Goal: Ask a question: Seek information or help from site administrators or community

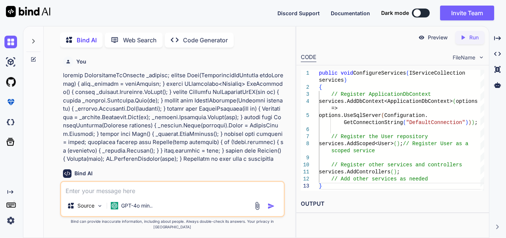
scroll to position [6407, 0]
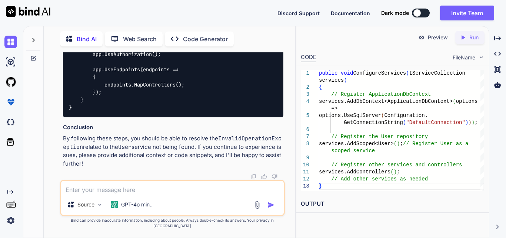
click at [107, 194] on textarea at bounding box center [172, 187] width 223 height 13
paste textarea "InvalidOperationException: Unable to resolve service for type 'Infrastructure_L…"
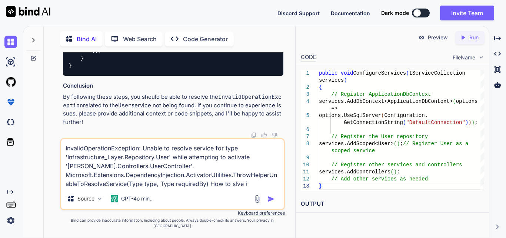
type textarea "InvalidOperationException: Unable to resolve service for type 'Infrastructure_L…"
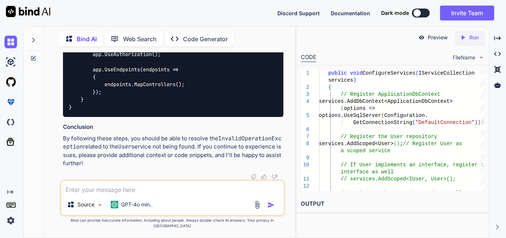
scroll to position [7331, 0]
click at [87, 199] on div "Source GPT-4o min.." at bounding box center [172, 197] width 225 height 36
click at [86, 192] on textarea at bounding box center [172, 187] width 223 height 13
paste textarea "[HttpGet] public ActionResult<IEnumerable<Employee>> GetEmployees() { var emplo…"
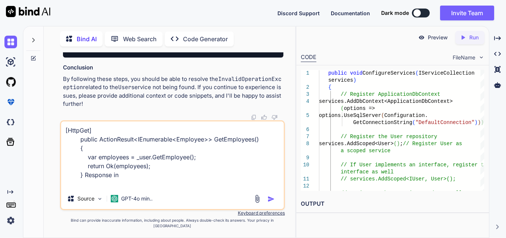
paste textarea "[]"
type textarea "[HttpGet] public ActionResult<IEnumerable<Employee>> GetEmployees() { var emplo…"
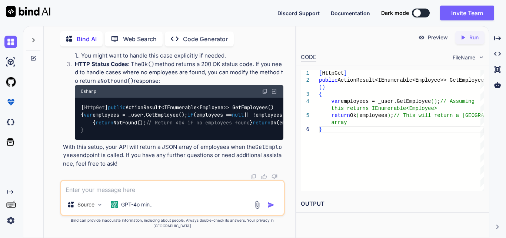
scroll to position [8244, 0]
click at [77, 192] on textarea at bounding box center [172, 187] width 223 height 13
paste textarea "[HttpGet] public ActionResult<IEnumerable<Employee>> GetEmployees() { var emplo…"
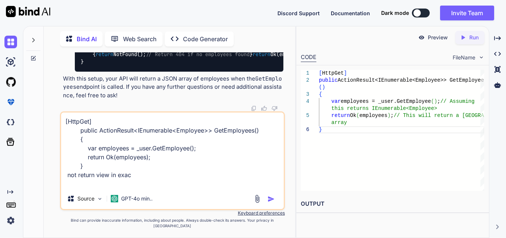
type textarea "[HttpGet] public ActionResult<IEnumerable<Employee>> GetEmployees() { var emplo…"
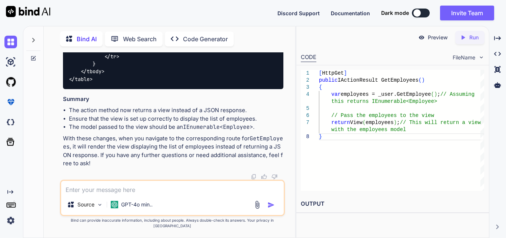
scroll to position [8596, 0]
click at [111, 194] on textarea at bounding box center [172, 187] width 223 height 13
type textarea "Not response in Json I want view"
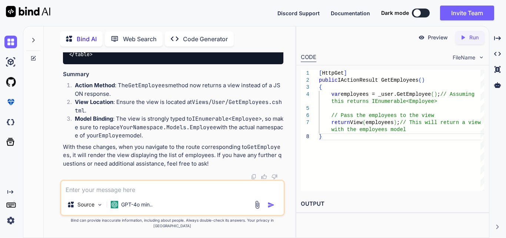
scroll to position [9156, 0]
click at [129, 194] on textarea at bounding box center [172, 187] width 223 height 13
paste textarea "<h1>GetEmployees1</h1>"
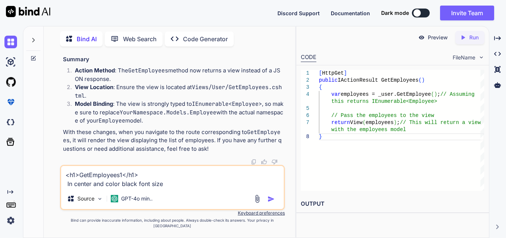
type textarea "<h1>GetEmployees1</h1> In center and color black font size"
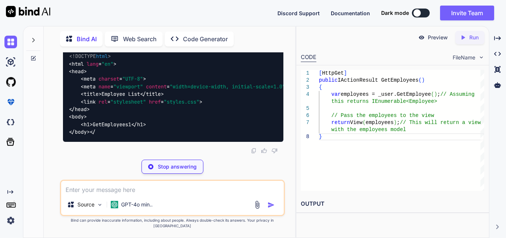
scroll to position [0, 37]
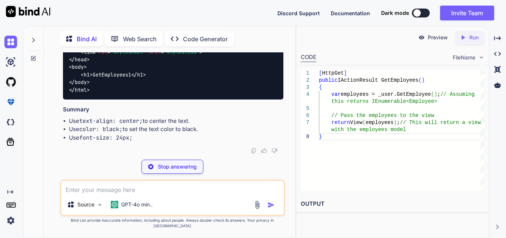
drag, startPoint x: 69, startPoint y: 58, endPoint x: 282, endPoint y: 59, distance: 213.9
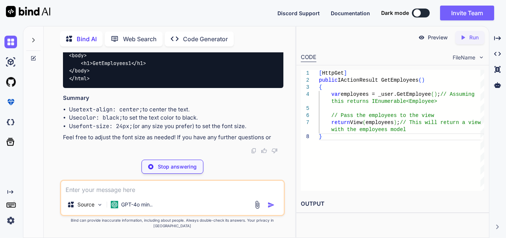
copy code "< h1 style = "text-align: center; color: black; font-size: 24px;" > GetEmployee…"
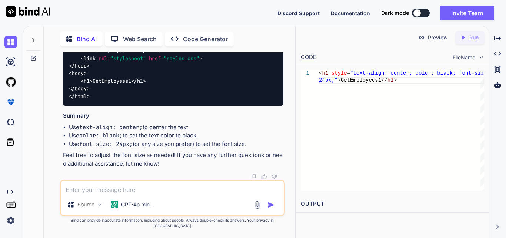
click at [141, 194] on textarea at bounding box center [172, 187] width 223 height 13
paste textarea "<table class="table"> <thead> <tr> <th>Name</th> <th>Designation</th> <th>Addre…"
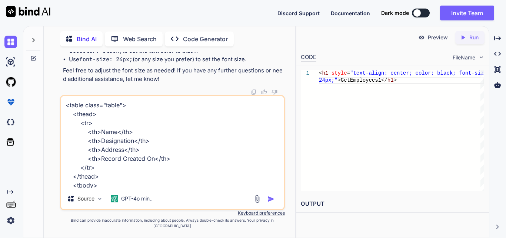
scroll to position [188, 0]
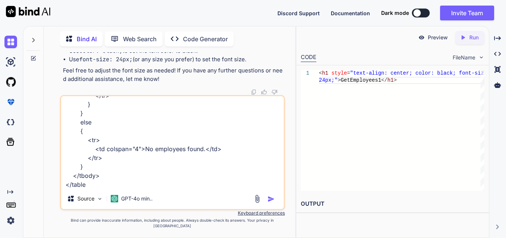
type textarea "<table class="table"> <thead> <tr> <th>Name</th> <th>Designation</th> <th>Addre…"
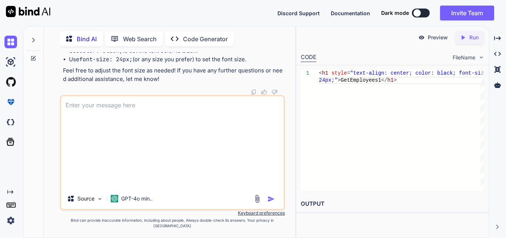
scroll to position [0, 0]
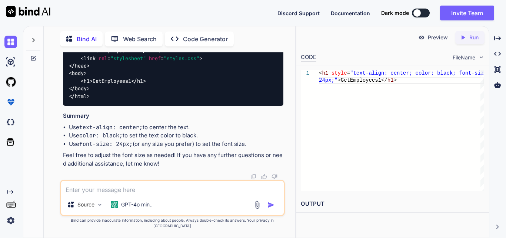
click at [89, 194] on textarea at bounding box center [172, 187] width 223 height 13
paste textarea "public string? Name { get; set; } public string? Designation { get; set; } [Dat…"
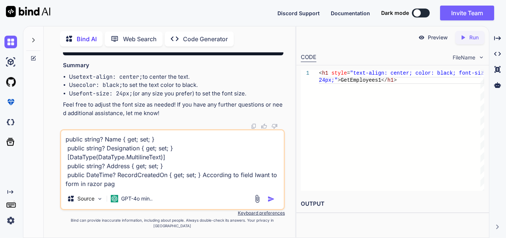
type textarea "public string? Name { get; set; } public string? Designation { get; set; } [Dat…"
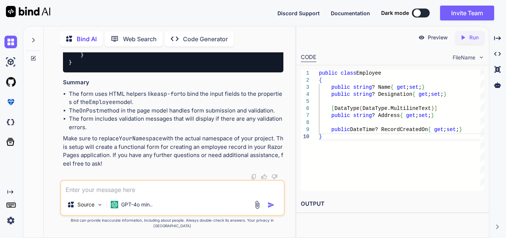
scroll to position [10863, 0]
drag, startPoint x: 69, startPoint y: 63, endPoint x: 76, endPoint y: 131, distance: 68.2
copy code "@page @model YourNamespace.Pages.CreateModel @{ ViewData["Title"] = "Create Emp…"
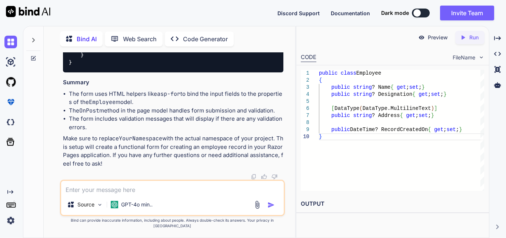
click at [129, 194] on textarea at bounding box center [172, 187] width 223 height 13
paste textarea "<label asp-for="[DOMAIN_NAME]"></label> <input asp-for="[DOMAIN_NAME]" class="f…"
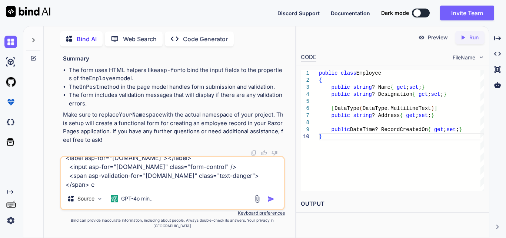
scroll to position [0, 0]
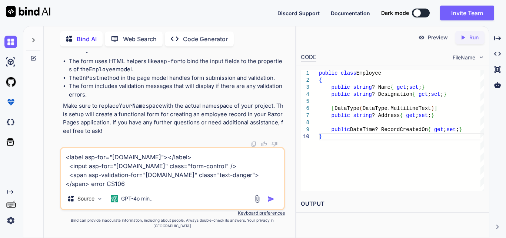
type textarea "<label asp-for="[DOMAIN_NAME]"></label> <input asp-for="[DOMAIN_NAME]" class="f…"
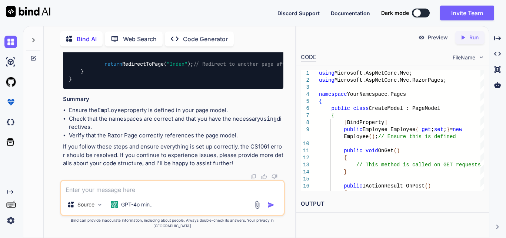
scroll to position [12326, 0]
click at [97, 194] on textarea at bounding box center [172, 187] width 223 height 13
paste textarea "<div class="form-group"> <label asp-for="[DOMAIN_NAME]"></label> <input asp-for…"
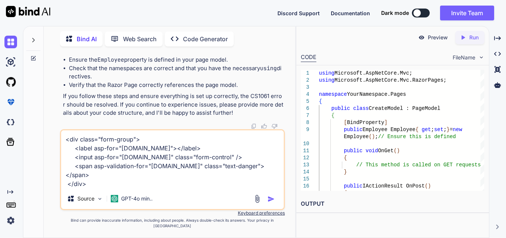
click at [132, 154] on textarea "<div class="form-group"> <label asp-for="[DOMAIN_NAME]"></label> <input asp-for…" at bounding box center [172, 159] width 223 height 58
click at [94, 188] on textarea "<div class="form-group"> <label asp-for="[DOMAIN_NAME]"></label> <input asp-for…" at bounding box center [172, 159] width 223 height 58
paste textarea "Employee"
type textarea "<div class="form-group"> <label asp-for="[DOMAIN_NAME]"></label> <input asp-for…"
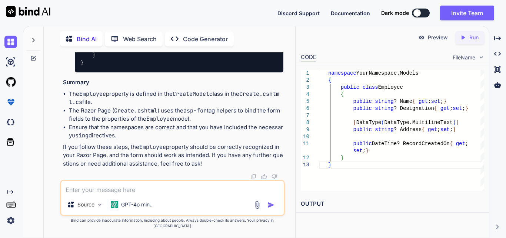
scroll to position [13311, 0]
click at [146, 194] on textarea at bounding box center [172, 187] width 223 height 13
paste textarea "@model Domain_Layer.Model.Employee @{ ViewData["Title"] = "CreateEmployee"; } <…"
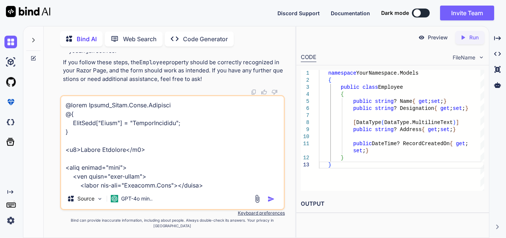
scroll to position [321, 0]
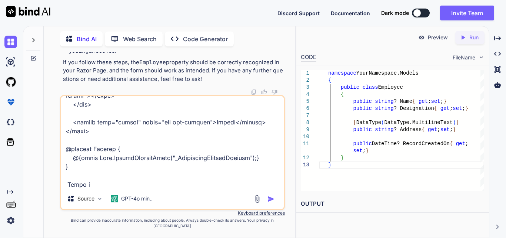
type textarea "@model Domain_Layer.Model.Employee @{ ViewData["Title"] = "CreateEmployee"; } <…"
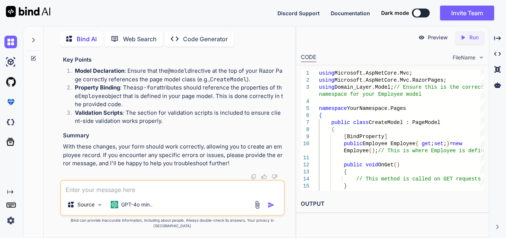
scroll to position [14323, 0]
